Goal: Navigation & Orientation: Find specific page/section

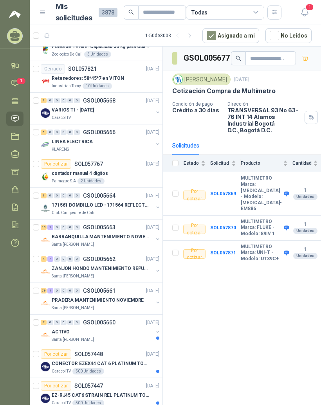
scroll to position [524, 0]
click at [138, 224] on div "19 1 0 0 0 0 GSOL005663 [DATE]" at bounding box center [101, 226] width 120 height 9
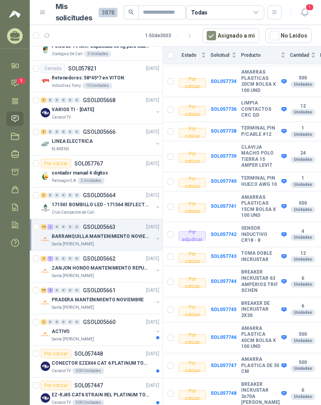
scroll to position [10, 0]
click at [135, 296] on p "PRADERA MANTENIMIENTO NOVIEMBRE" at bounding box center [98, 299] width 92 height 7
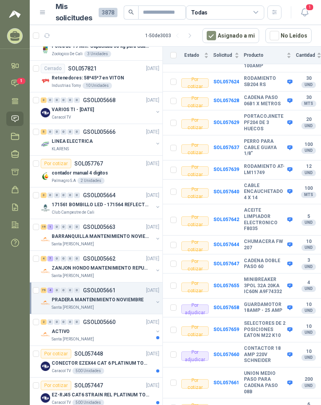
scroll to position [1527, 2]
click at [271, 277] on b "MINIBREAKER 3POL 32A 20KA IC60N A9F74332" at bounding box center [263, 286] width 41 height 18
click at [258, 274] on td "MINIBREAKER 3POL 32A 20KA IC60N A9F74332" at bounding box center [269, 286] width 52 height 25
click at [232, 283] on b "SOL057655" at bounding box center [226, 285] width 26 height 5
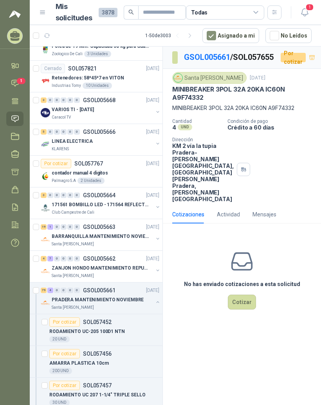
click at [216, 52] on link "GSOL005661" at bounding box center [207, 56] width 46 height 9
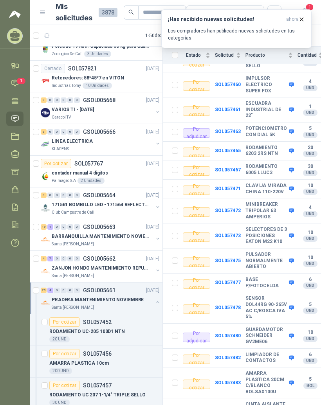
scroll to position [192, 0]
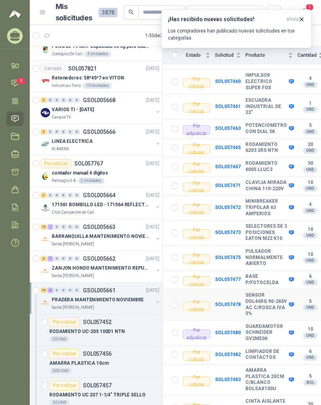
click at [263, 292] on b "SENSOR DOL44RG 90-265V AC C/ROSCA IVA 5%" at bounding box center [265, 304] width 41 height 24
click at [237, 301] on b "SOL057478" at bounding box center [228, 303] width 26 height 5
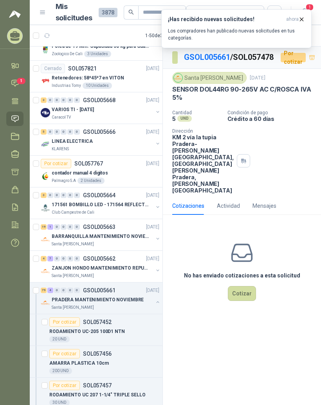
click at [219, 60] on link "GSOL005661" at bounding box center [207, 56] width 46 height 9
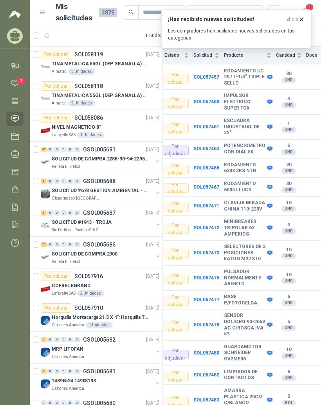
scroll to position [171, 22]
click at [117, 63] on p "TINA METALICA 55GL (DEP GRANALLA) CON TAPA" at bounding box center [100, 63] width 97 height 7
